Goal: Task Accomplishment & Management: Manage account settings

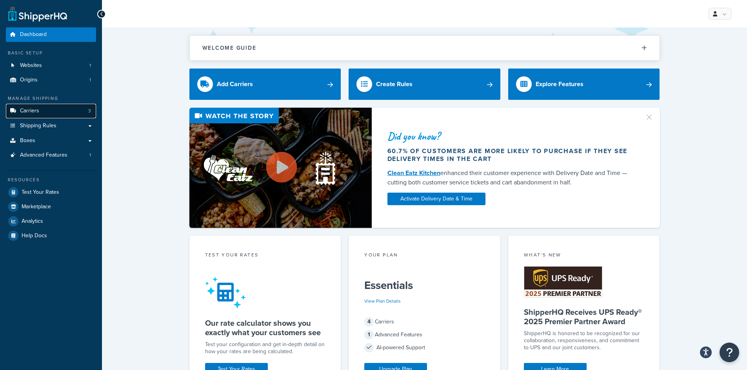
click at [22, 109] on span "Carriers" at bounding box center [29, 111] width 19 height 7
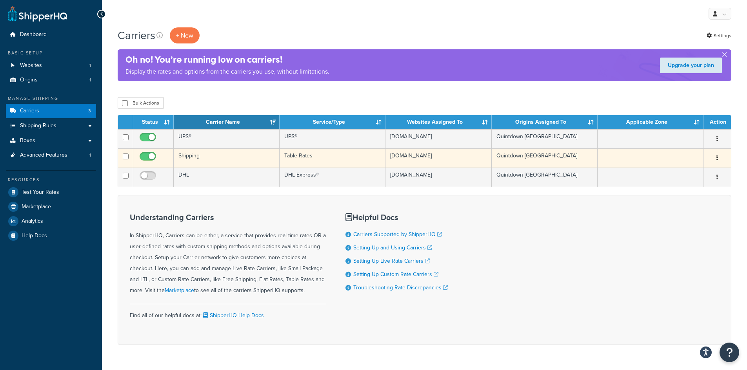
click at [305, 158] on td "Table Rates" at bounding box center [332, 158] width 106 height 19
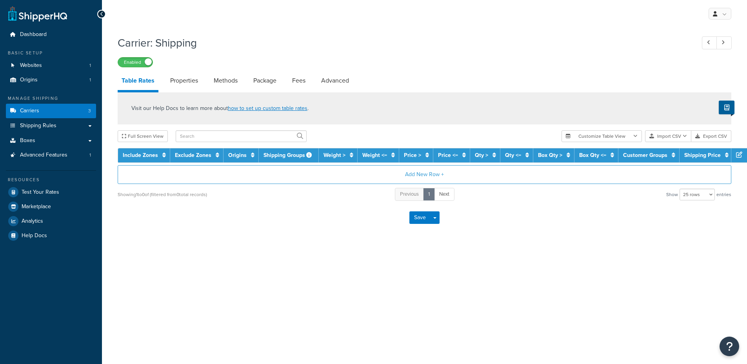
select select "25"
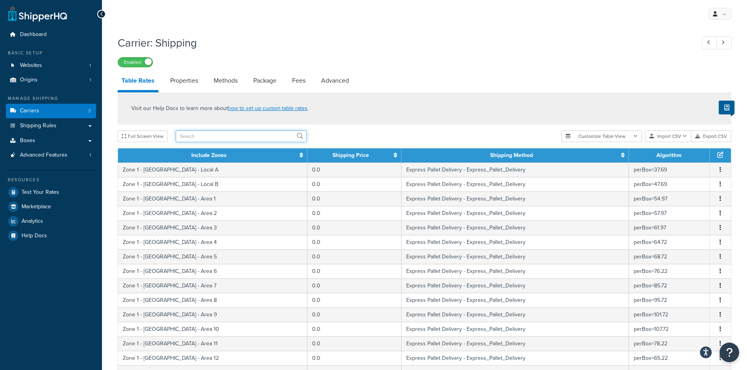
click at [225, 139] on input "text" at bounding box center [241, 137] width 131 height 12
type input "unite"
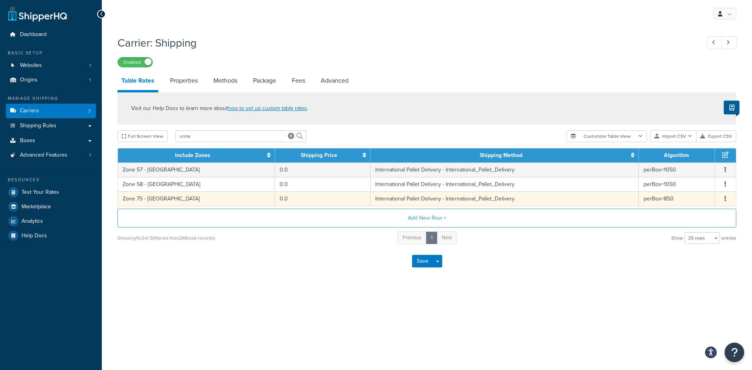
click at [389, 201] on td "International Pallet Delivery - International_Pallet_Delivery" at bounding box center [505, 199] width 268 height 15
select select "65617"
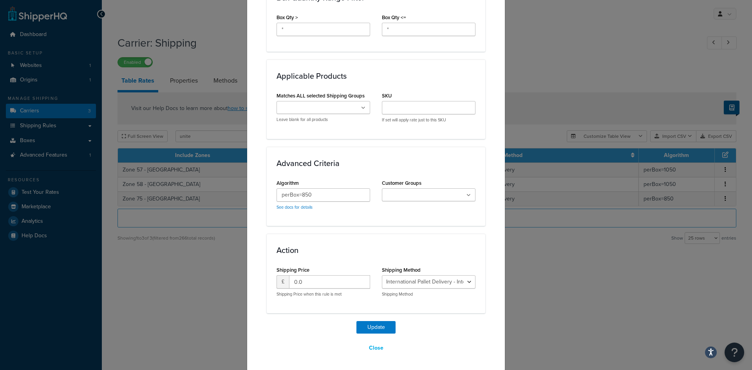
scroll to position [469, 0]
click at [333, 196] on input "perBox=850" at bounding box center [324, 194] width 94 height 13
type input "perBox=376"
click at [381, 327] on button "Update" at bounding box center [376, 327] width 39 height 13
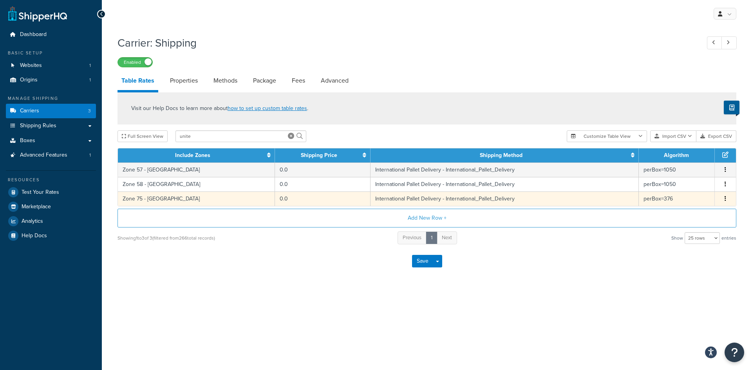
click at [540, 201] on td "International Pallet Delivery - International_Pallet_Delivery" at bounding box center [505, 199] width 268 height 15
select select "65617"
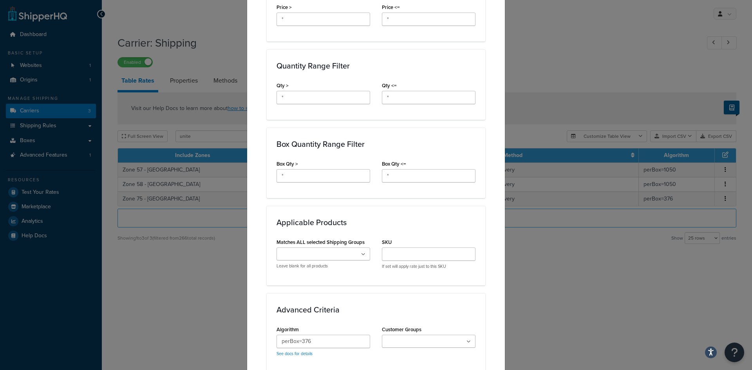
scroll to position [431, 0]
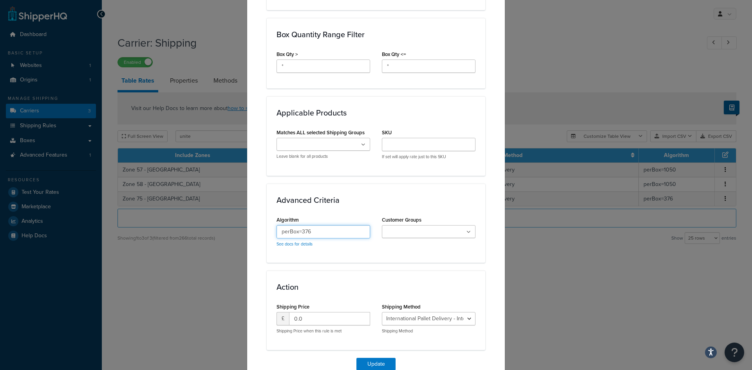
click at [318, 233] on input "perBox=376" at bounding box center [324, 231] width 94 height 13
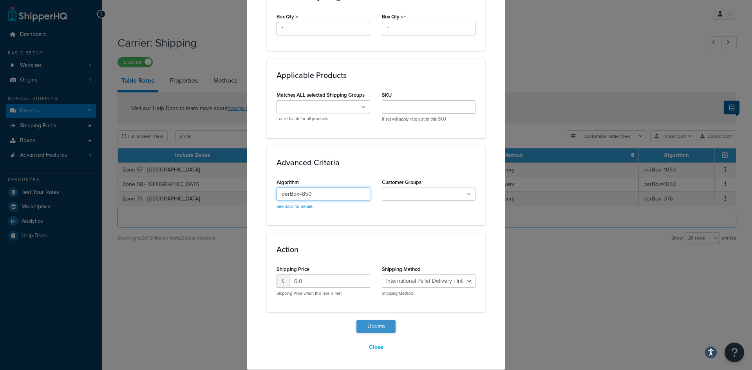
type input "perBox=850"
click at [363, 329] on button "Update" at bounding box center [376, 327] width 39 height 13
